Goal: Find contact information: Find contact information

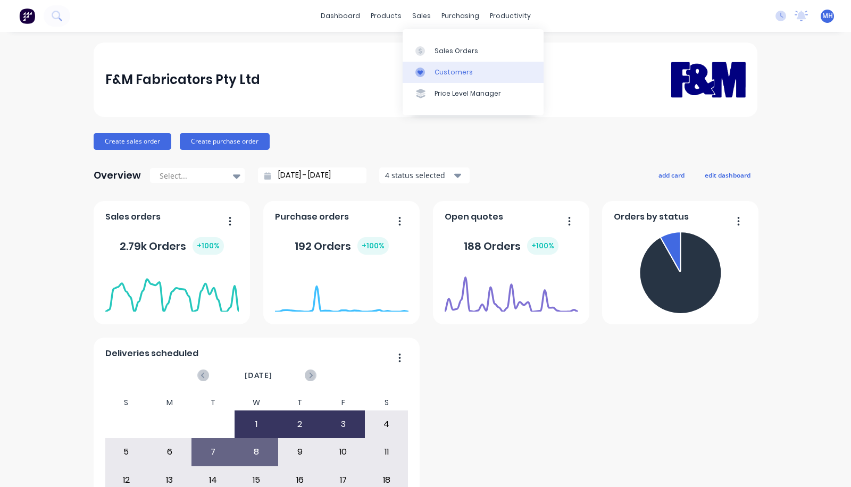
click at [425, 73] on div at bounding box center [423, 73] width 16 height 10
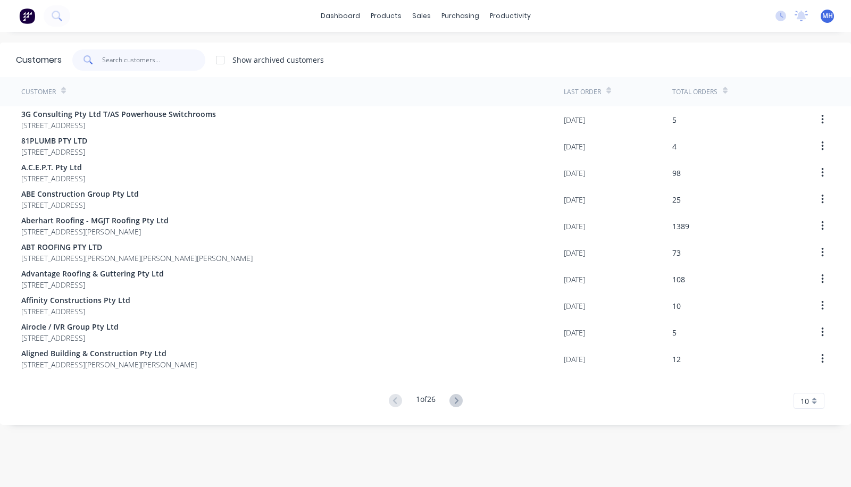
click at [128, 62] on input "text" at bounding box center [154, 59] width 104 height 21
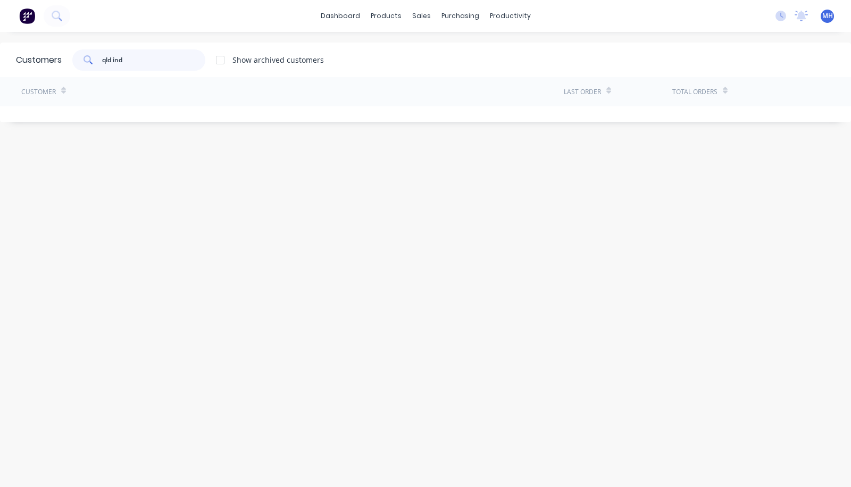
drag, startPoint x: 164, startPoint y: 66, endPoint x: 81, endPoint y: 69, distance: 83.0
click at [81, 69] on div "qld ind" at bounding box center [138, 59] width 133 height 21
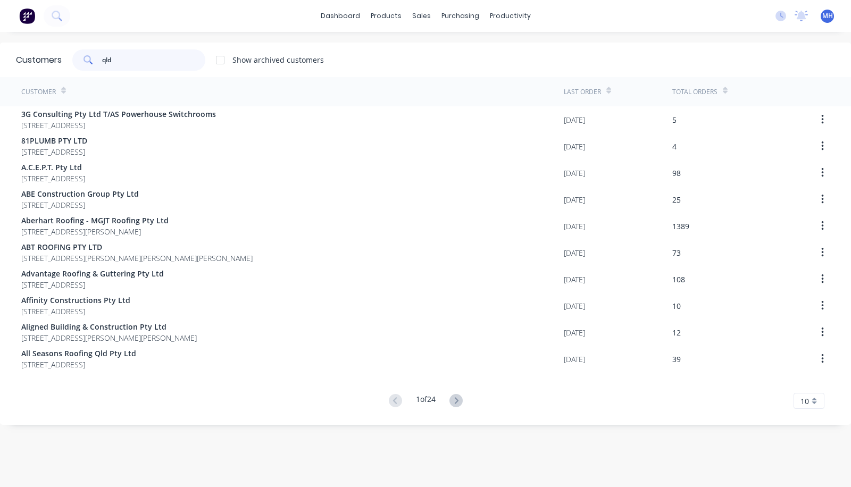
drag, startPoint x: 137, startPoint y: 57, endPoint x: 68, endPoint y: 64, distance: 69.0
click at [68, 64] on div "qld Show archived customers" at bounding box center [193, 59] width 262 height 21
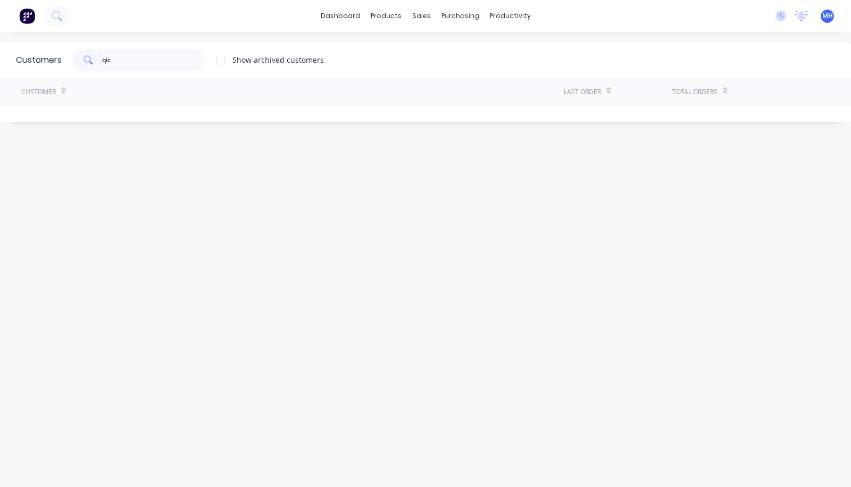
click at [218, 58] on div at bounding box center [219, 59] width 21 height 21
drag, startPoint x: 162, startPoint y: 62, endPoint x: 71, endPoint y: 65, distance: 91.5
click at [71, 65] on div "qic Show archived customers" at bounding box center [193, 59] width 262 height 21
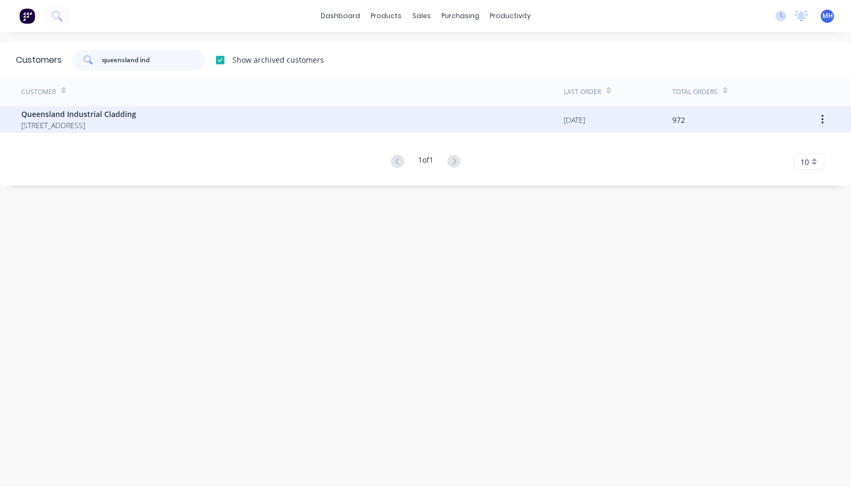
type input "queensland ind"
click at [135, 122] on span "[STREET_ADDRESS]" at bounding box center [78, 125] width 115 height 11
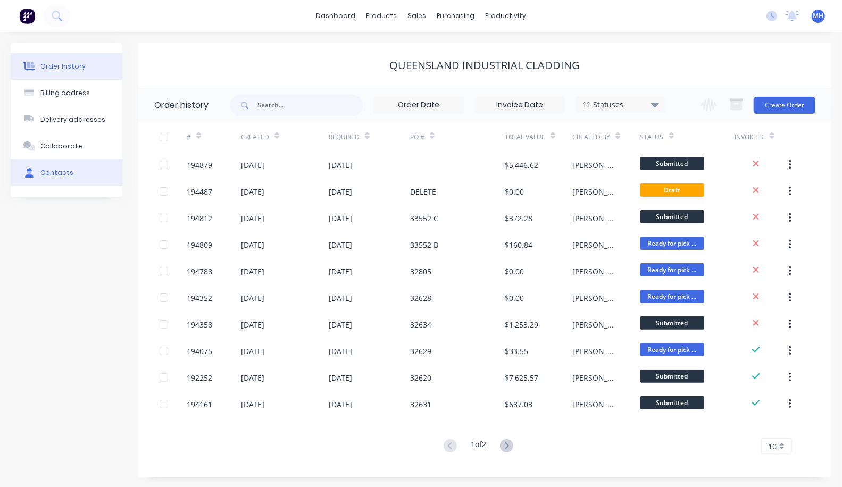
click at [46, 177] on div "Contacts" at bounding box center [56, 173] width 33 height 10
select select "AU"
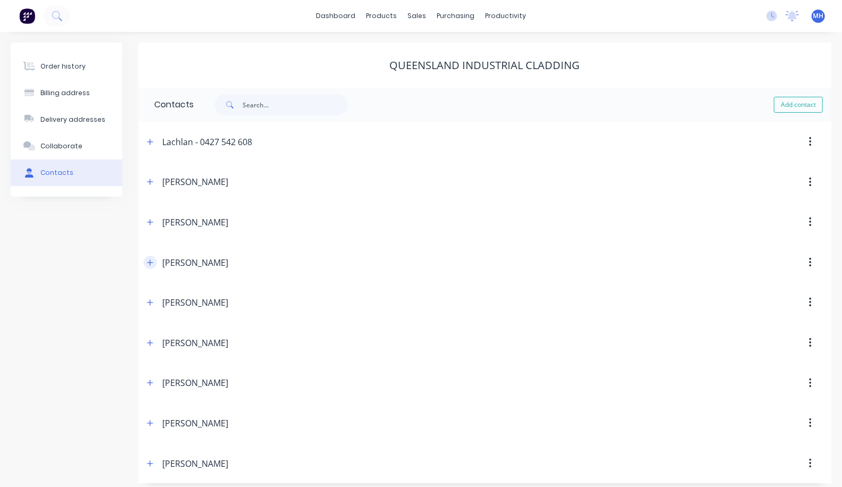
click at [150, 260] on icon "button" at bounding box center [150, 262] width 6 height 6
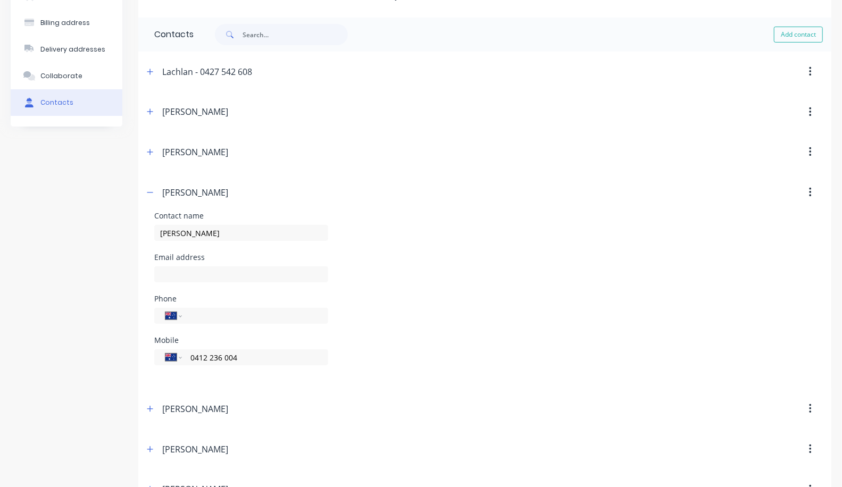
scroll to position [87, 0]
